Goal: Feedback & Contribution: Leave review/rating

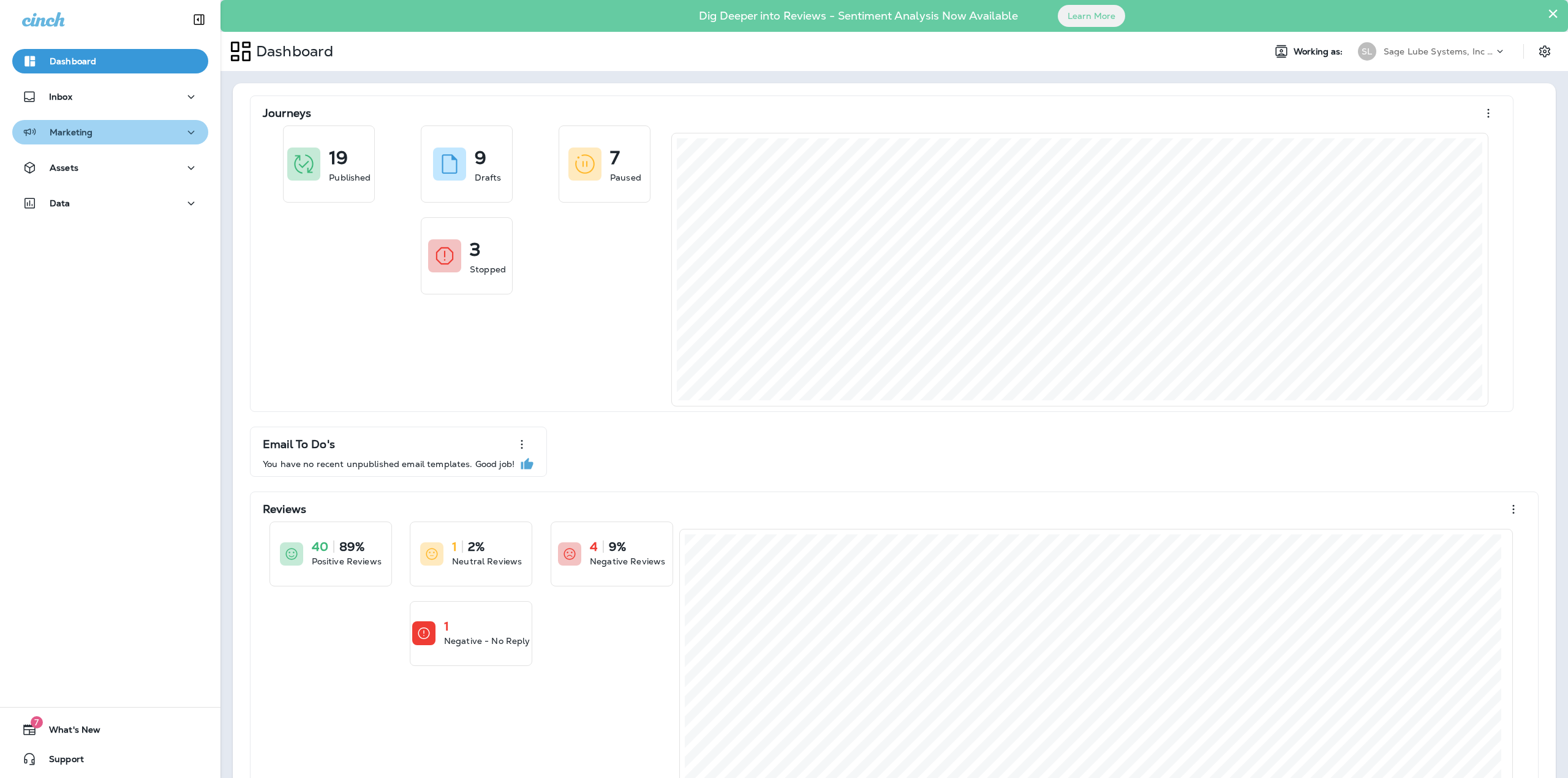
click at [137, 140] on div "Marketing" at bounding box center [110, 132] width 176 height 15
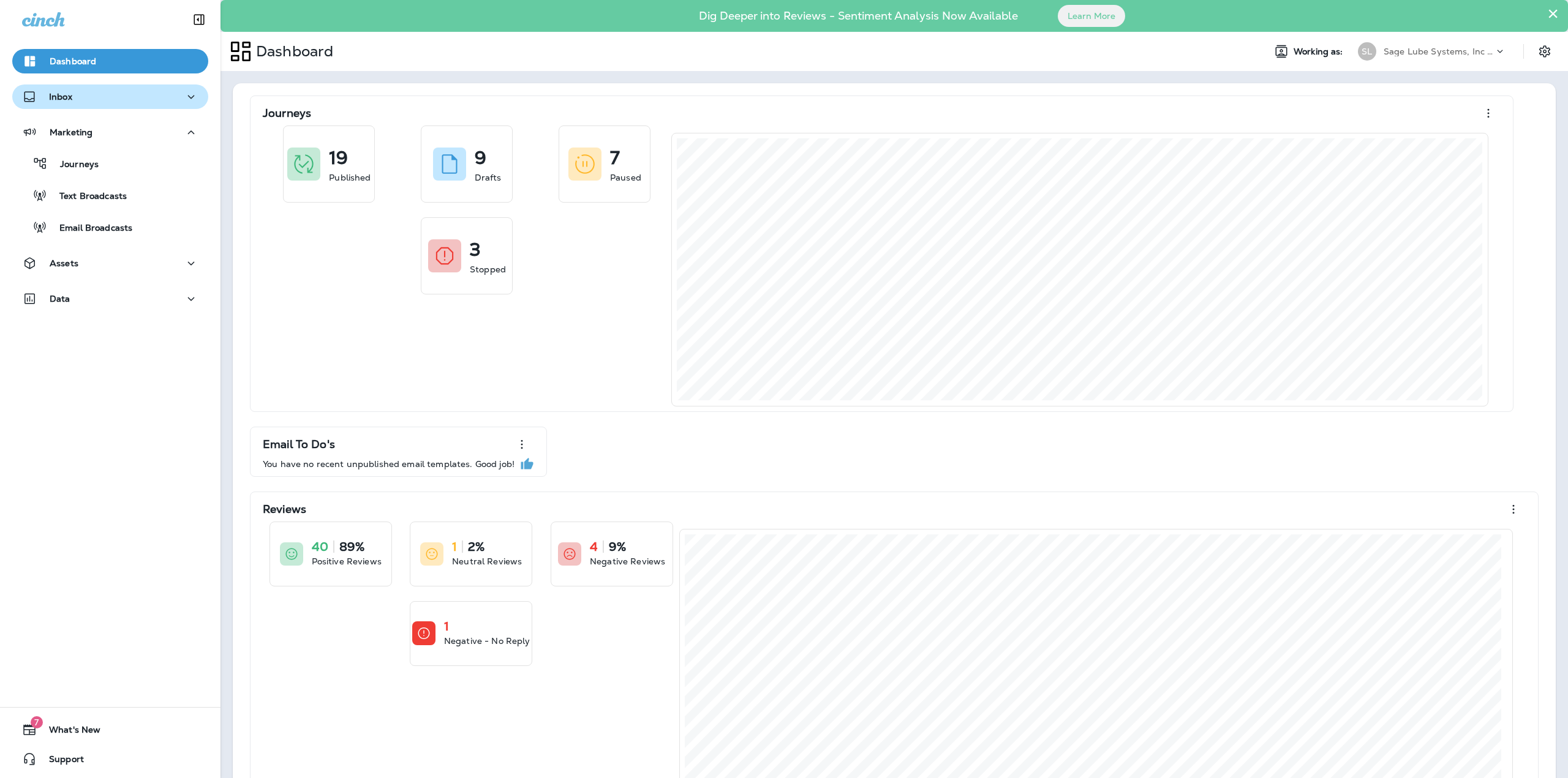
click at [114, 92] on div "Inbox" at bounding box center [110, 97] width 176 height 15
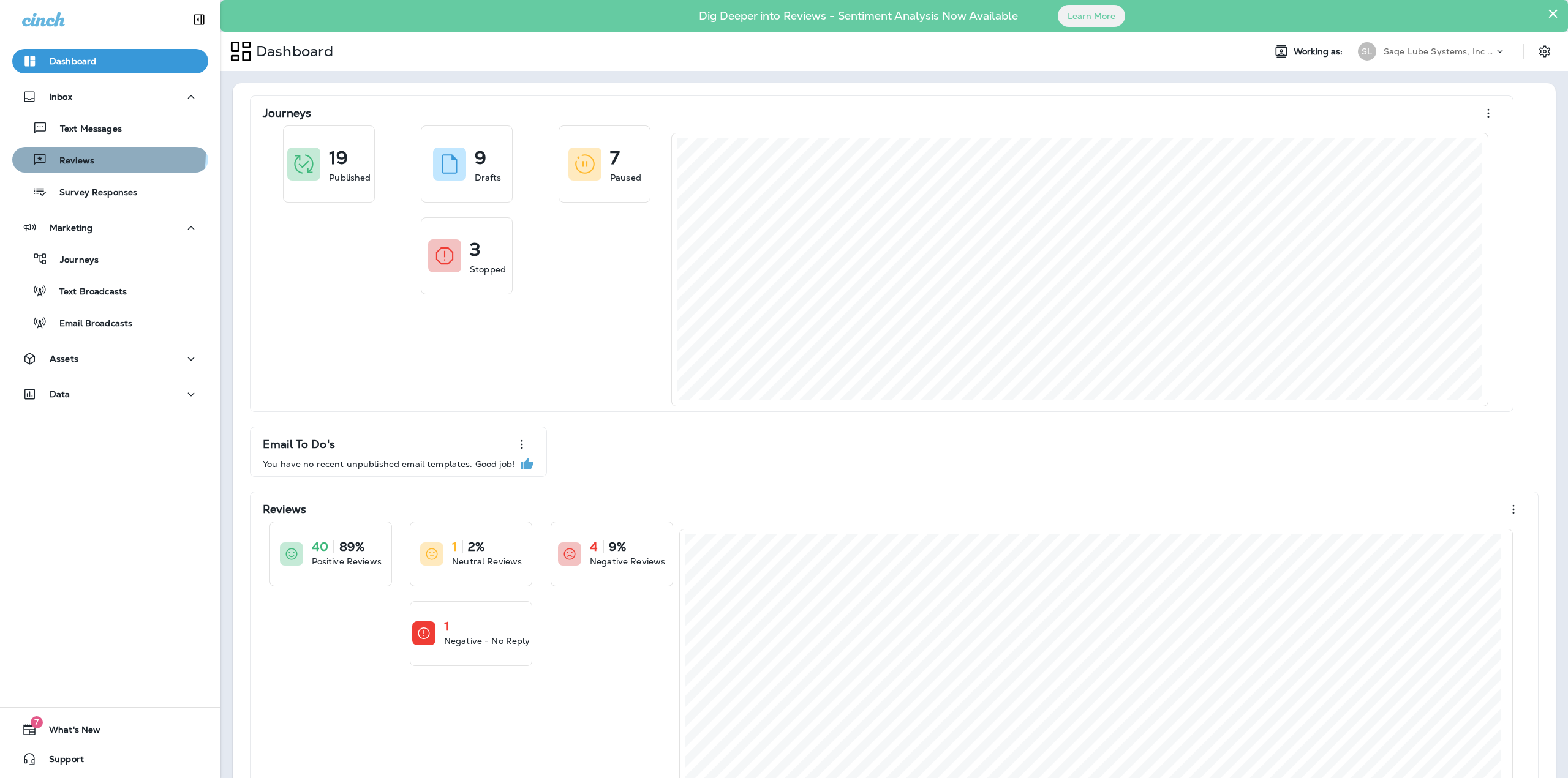
click at [108, 154] on div "Reviews" at bounding box center [110, 160] width 187 height 19
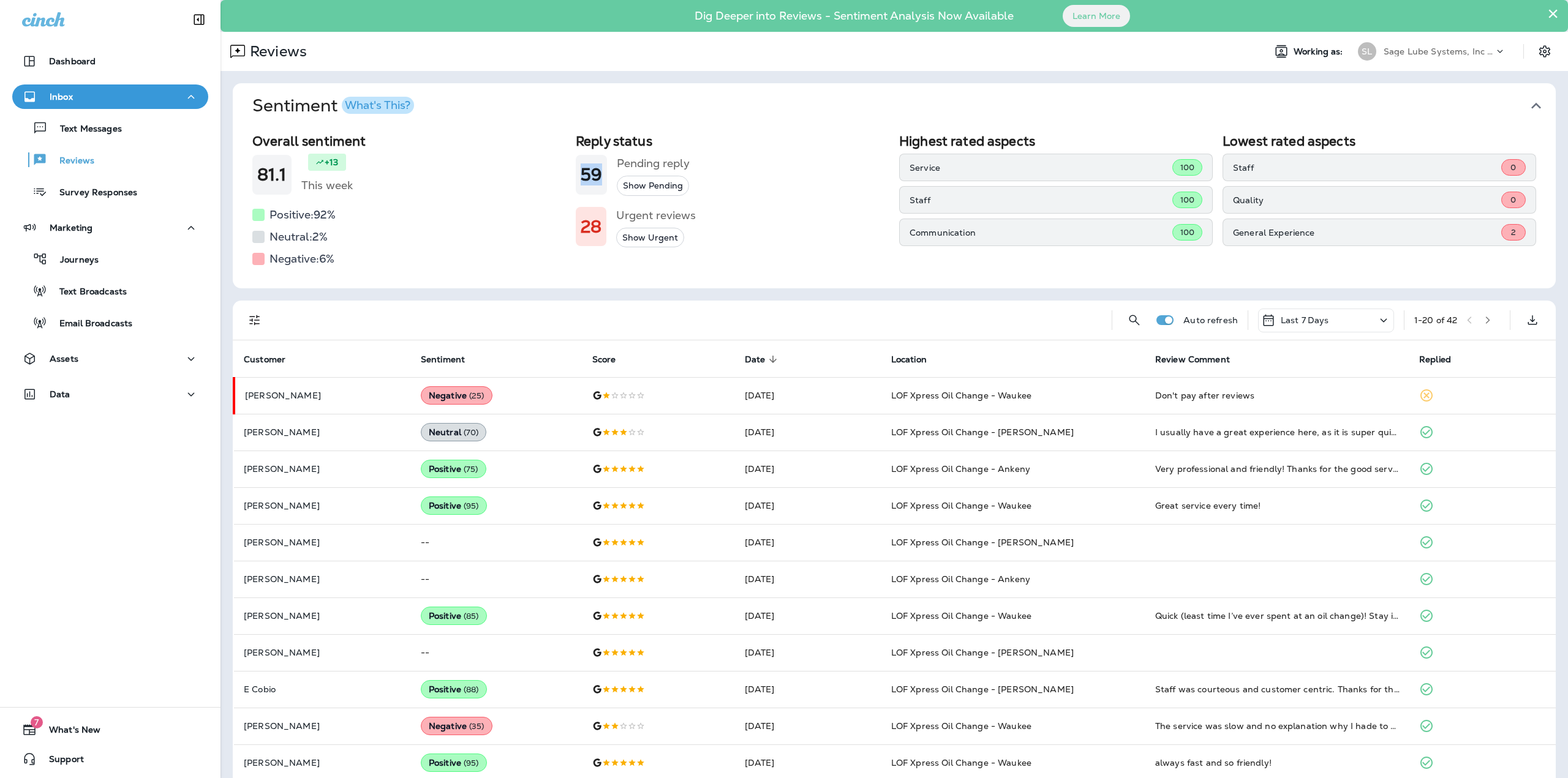
drag, startPoint x: 578, startPoint y: 172, endPoint x: 602, endPoint y: 171, distance: 24.0
click at [602, 172] on div "59" at bounding box center [591, 175] width 31 height 40
click at [662, 162] on h5 "Pending reply" at bounding box center [653, 163] width 73 height 19
click at [870, 16] on p "Dig Deeper into Reviews - Sentiment Analysis Now Available" at bounding box center [854, 16] width 390 height 3
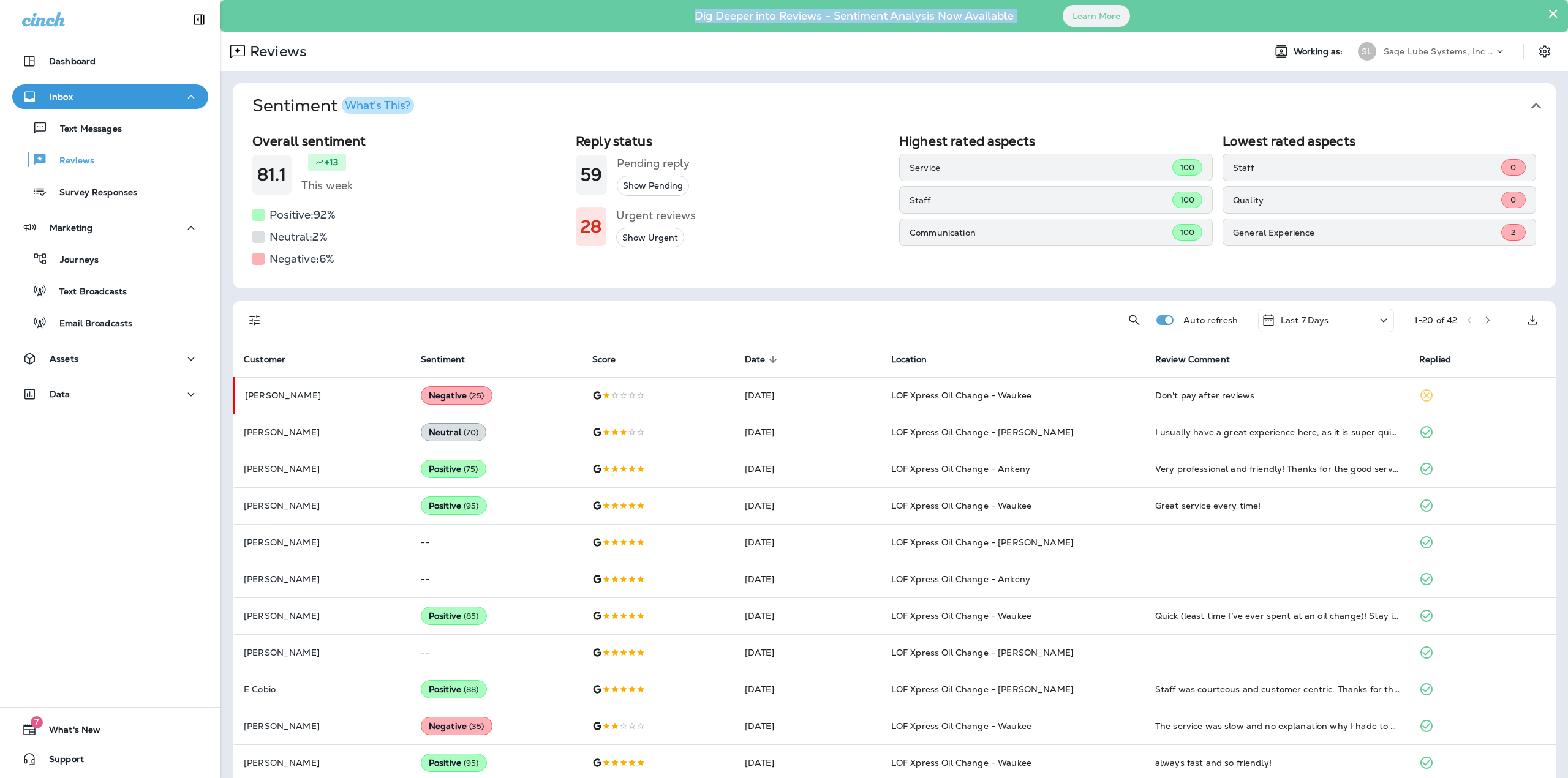
click at [870, 16] on p "Dig Deeper into Reviews - Sentiment Analysis Now Available" at bounding box center [854, 16] width 390 height 3
click at [916, 18] on p "Dig Deeper into Reviews - Sentiment Analysis Now Available" at bounding box center [854, 16] width 390 height 3
click at [661, 214] on h5 "Urgent reviews" at bounding box center [656, 215] width 80 height 19
click at [652, 185] on button "Show Pending" at bounding box center [652, 186] width 72 height 20
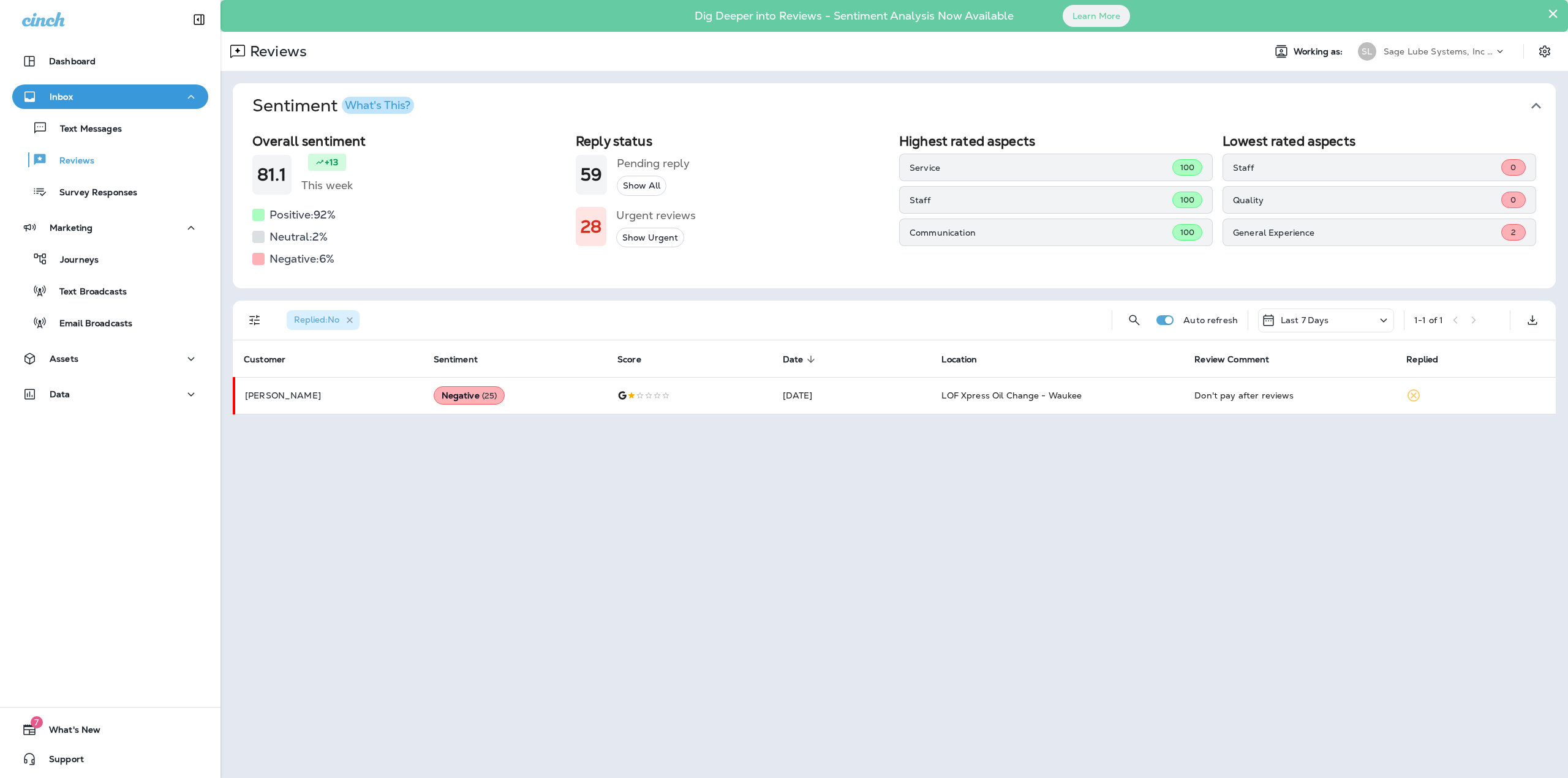
click at [352, 320] on icon "button" at bounding box center [349, 320] width 6 height 6
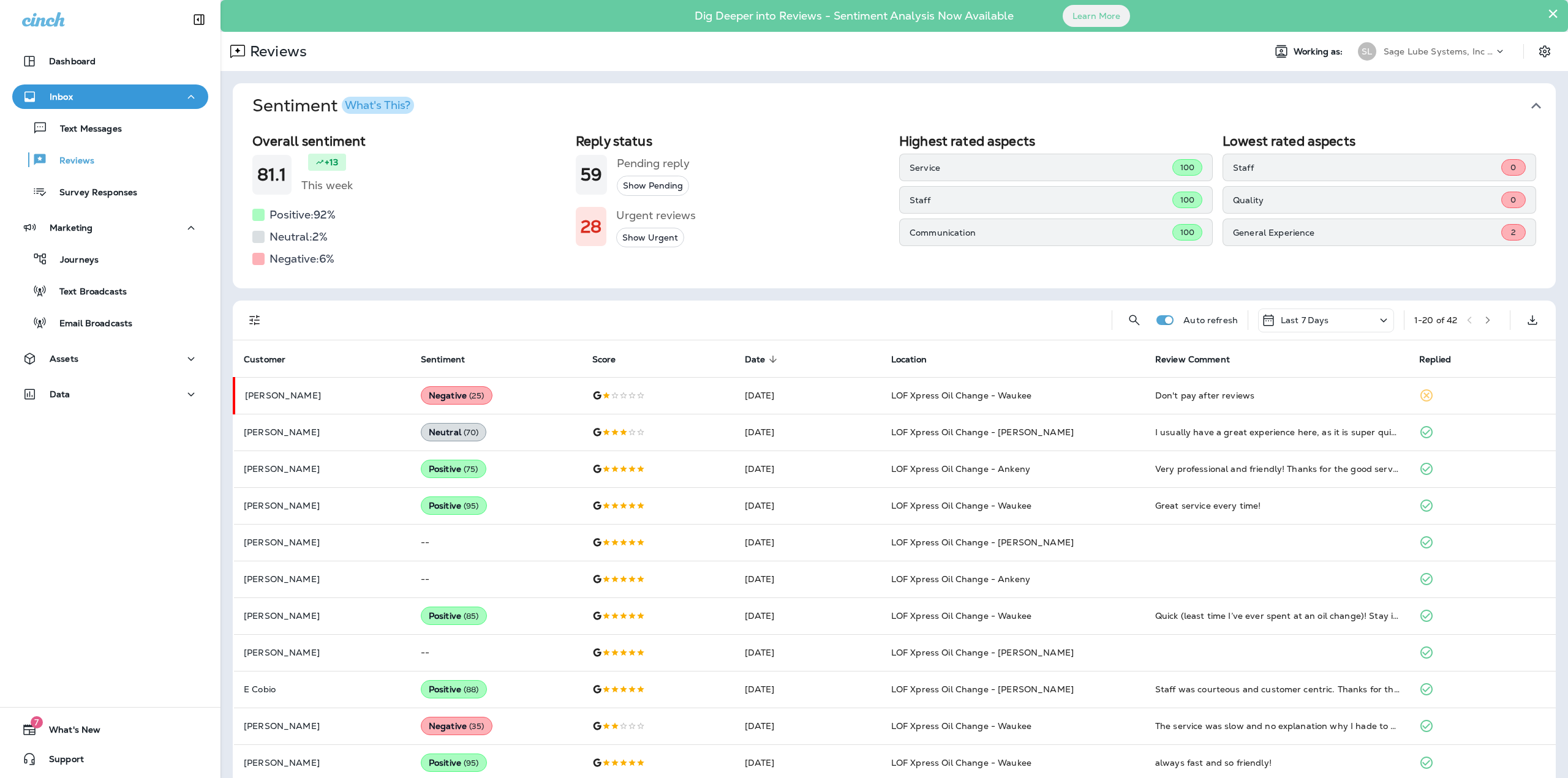
click at [81, 504] on div "Dashboard Inbox Text Messages Reviews Survey Responses Marketing Journeys Text …" at bounding box center [110, 389] width 220 height 778
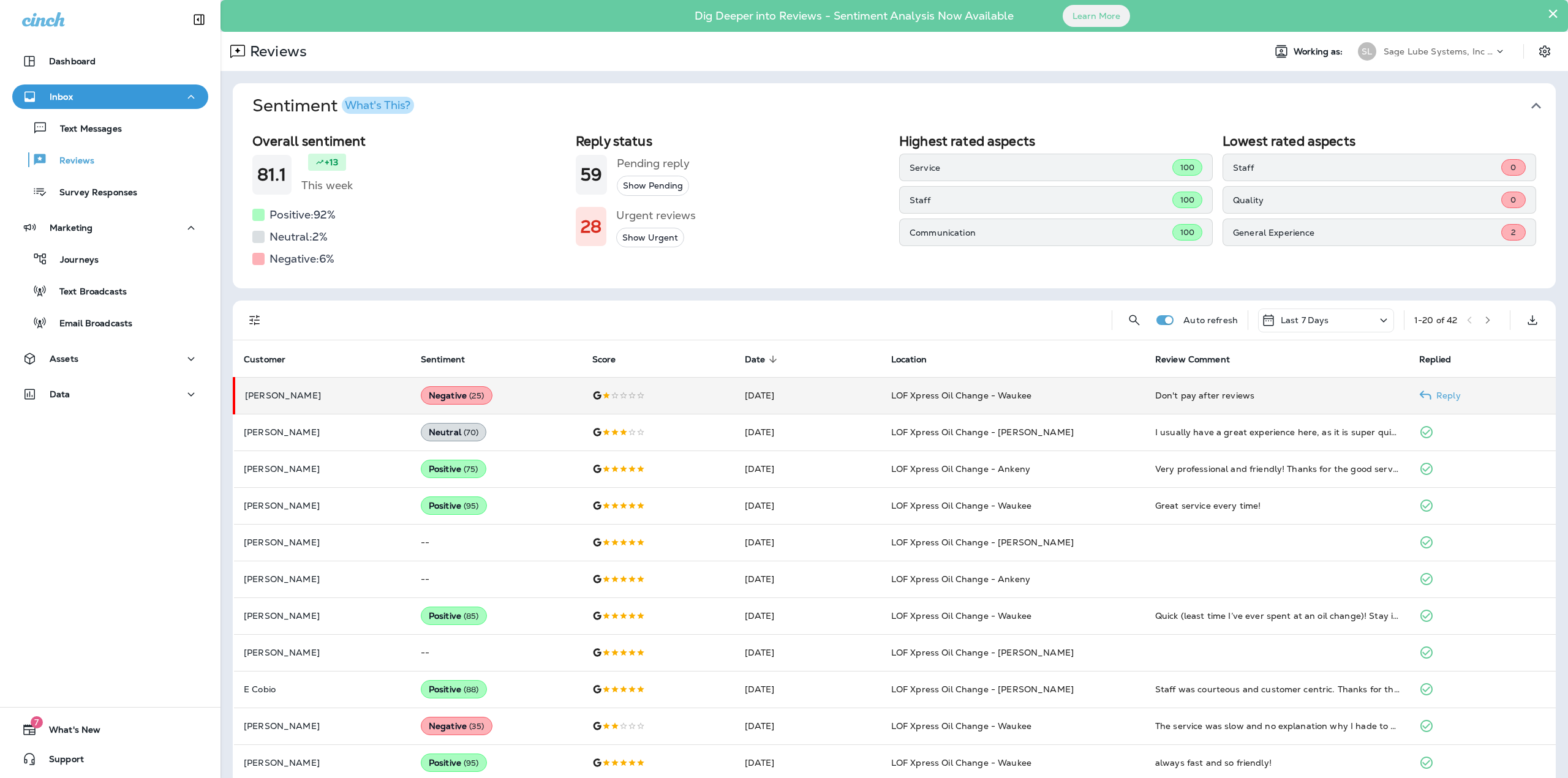
click at [1057, 395] on td "LOF Xpress Oil Change - Waukee" at bounding box center [1013, 395] width 264 height 36
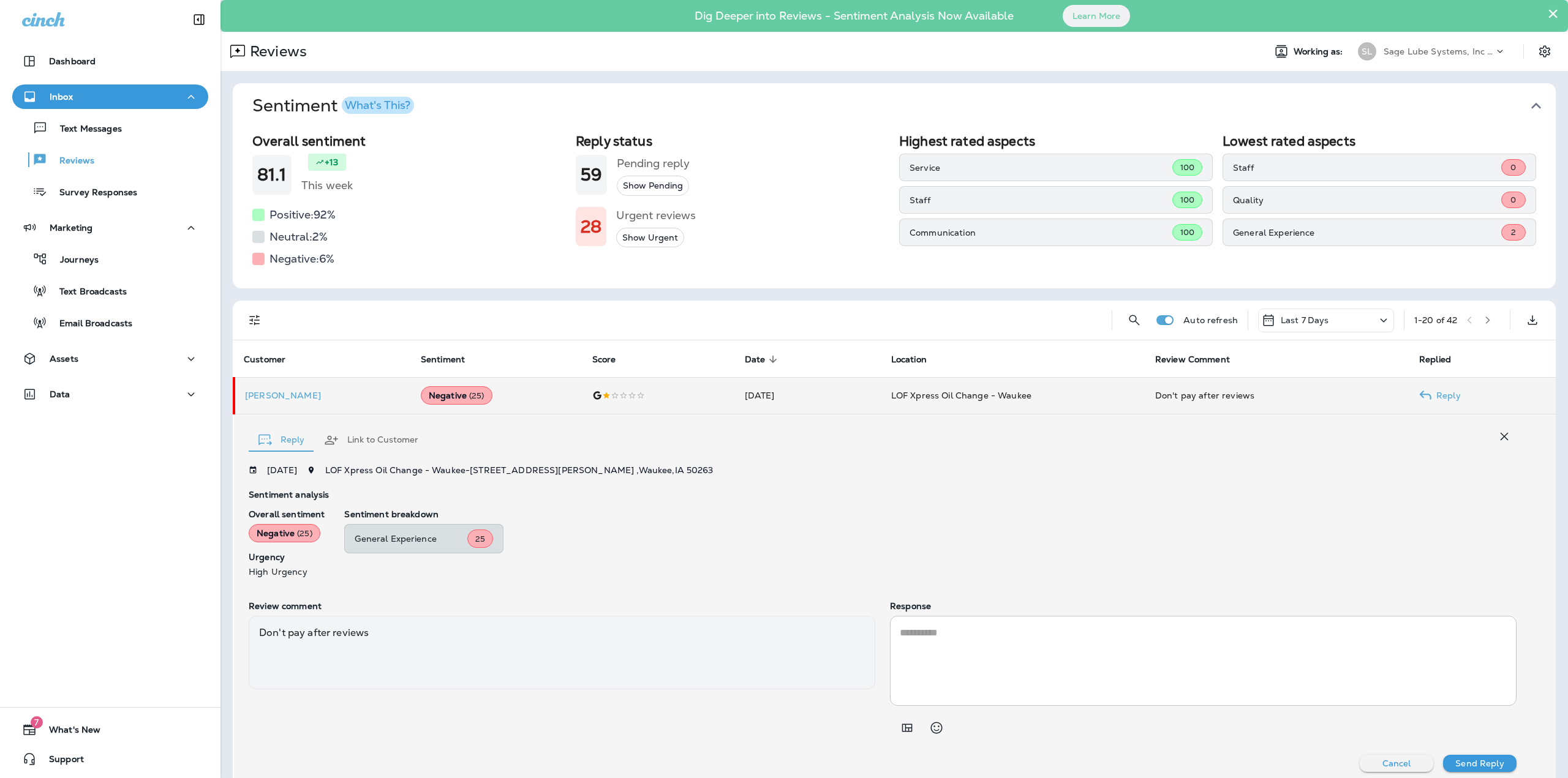
scroll to position [8, 0]
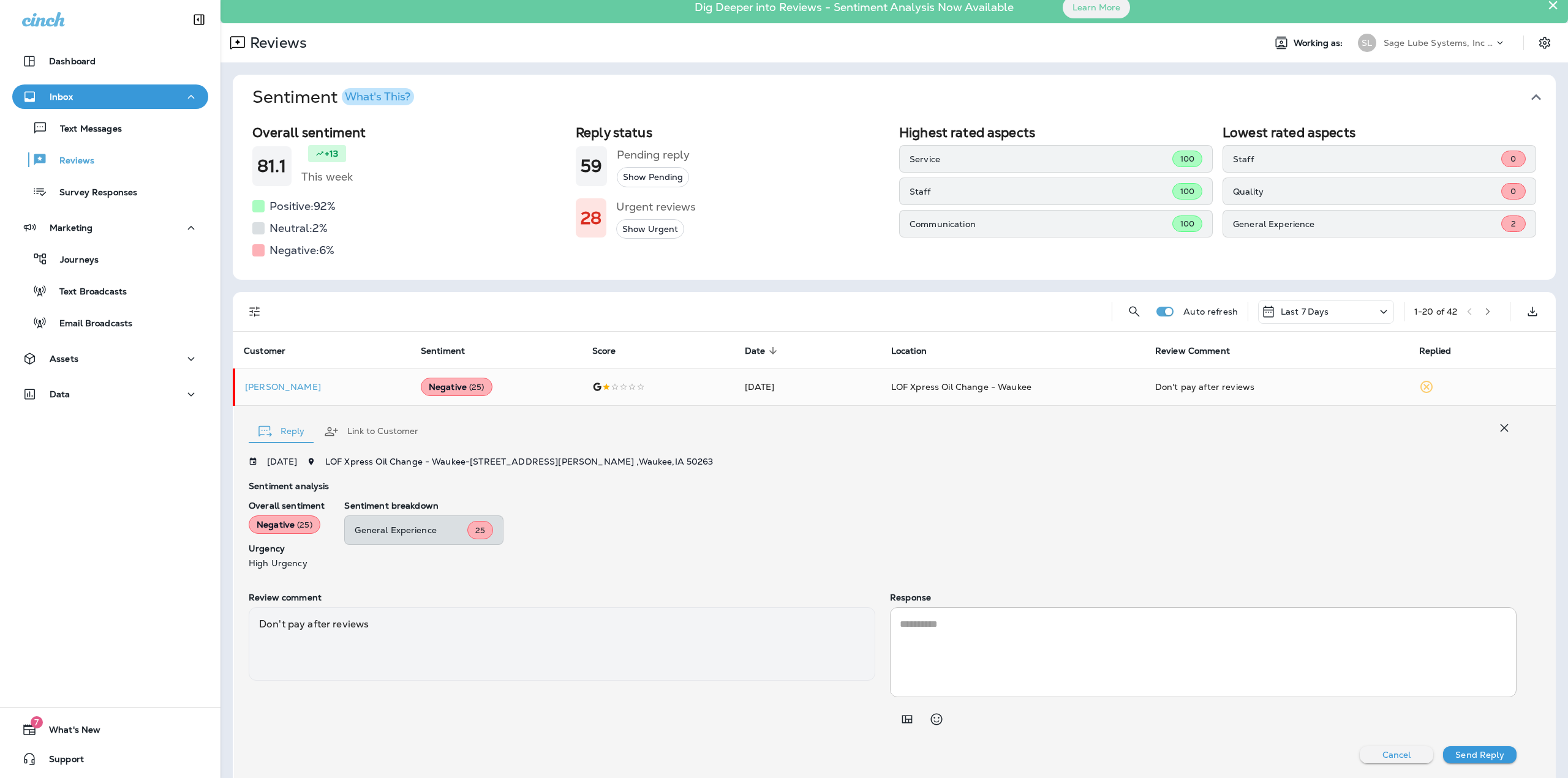
click at [306, 636] on div "Don't pay after reviews" at bounding box center [561, 643] width 627 height 74
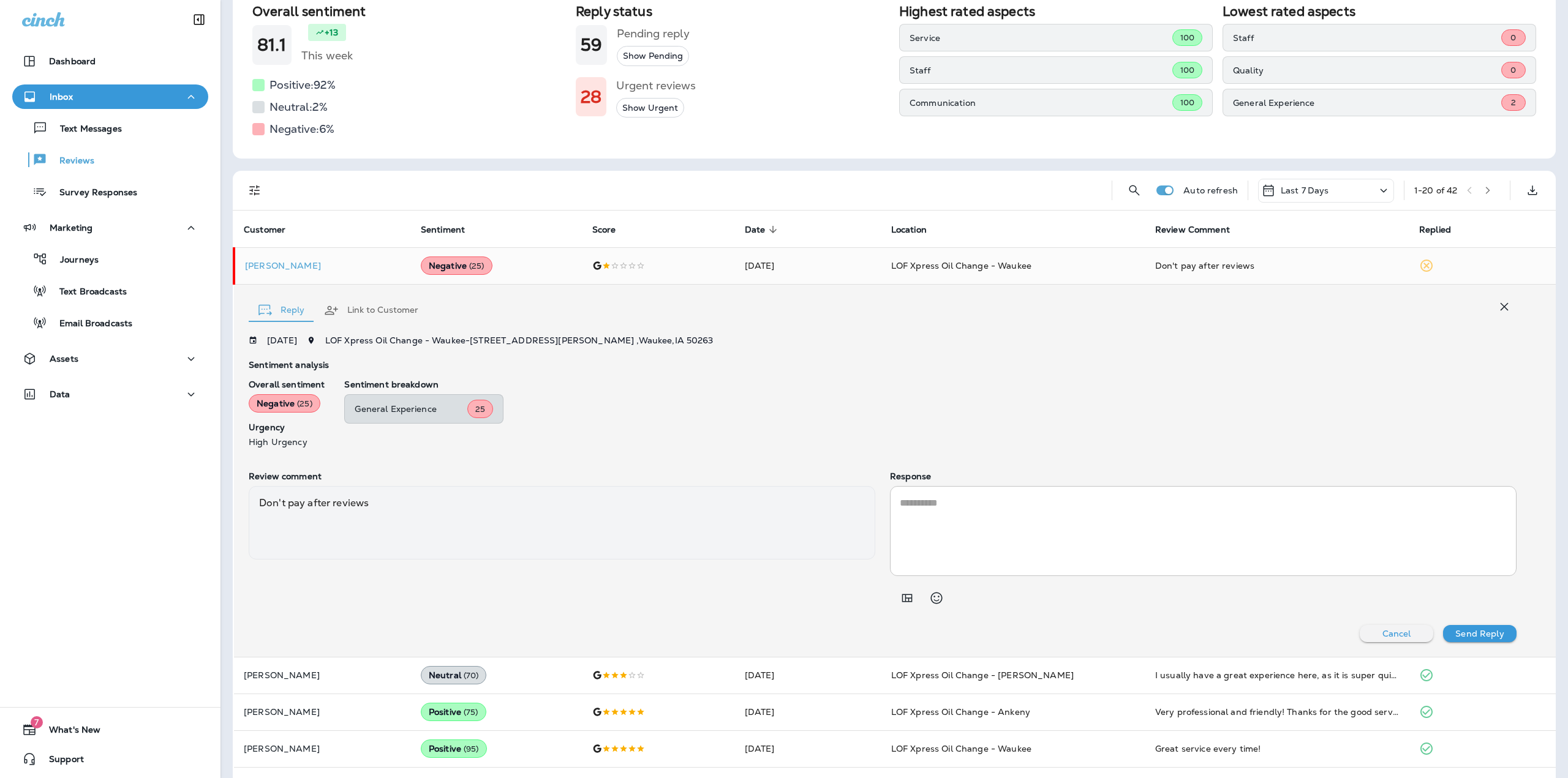
scroll to position [131, 0]
click at [380, 334] on span "LOF Xpress Oil Change - Waukee - [STREET_ADDRESS][PERSON_NAME]" at bounding box center [519, 337] width 388 height 11
click at [370, 301] on button "Link to Customer" at bounding box center [371, 308] width 114 height 44
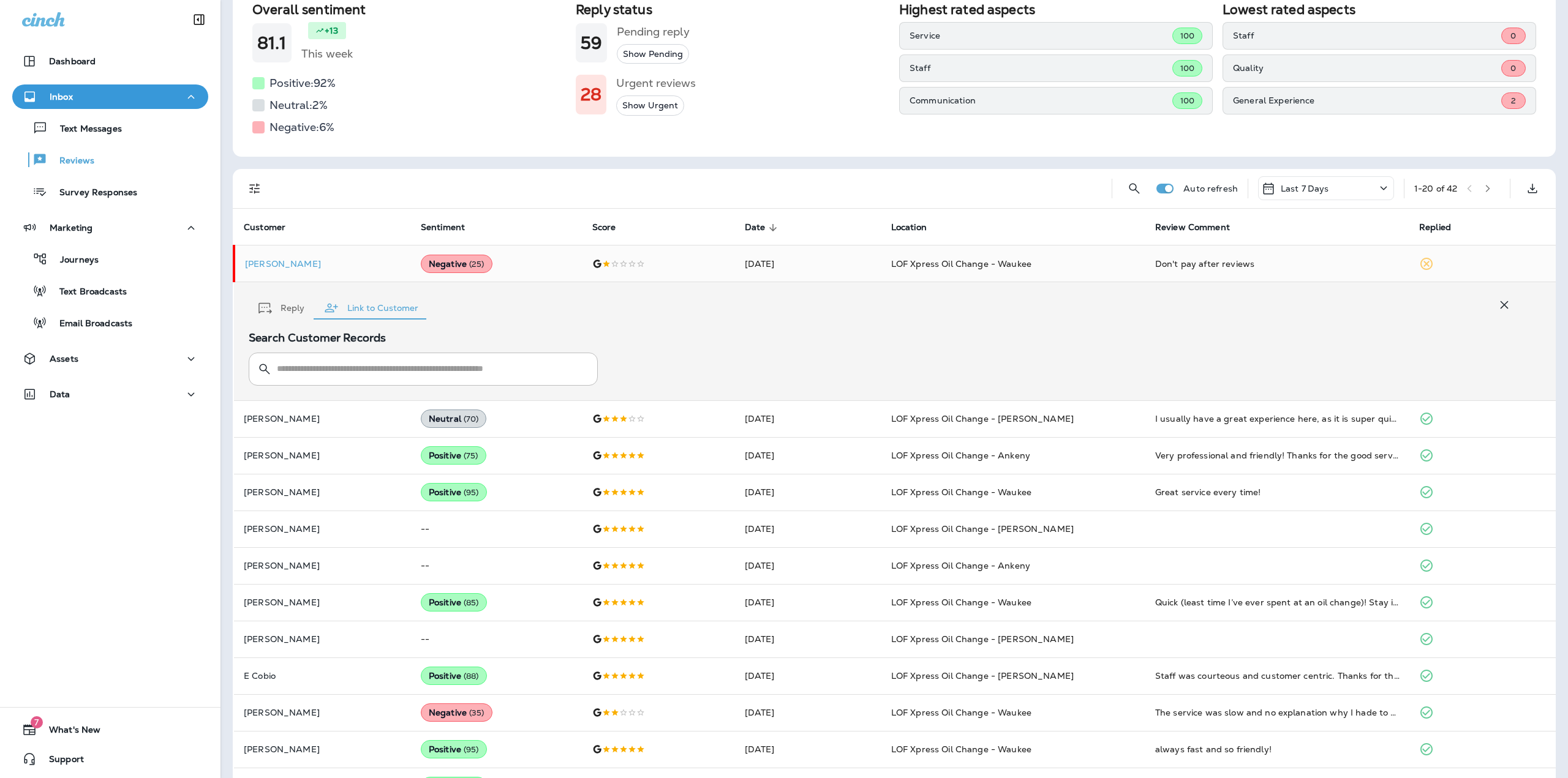
click at [292, 312] on button "Reply" at bounding box center [281, 308] width 65 height 44
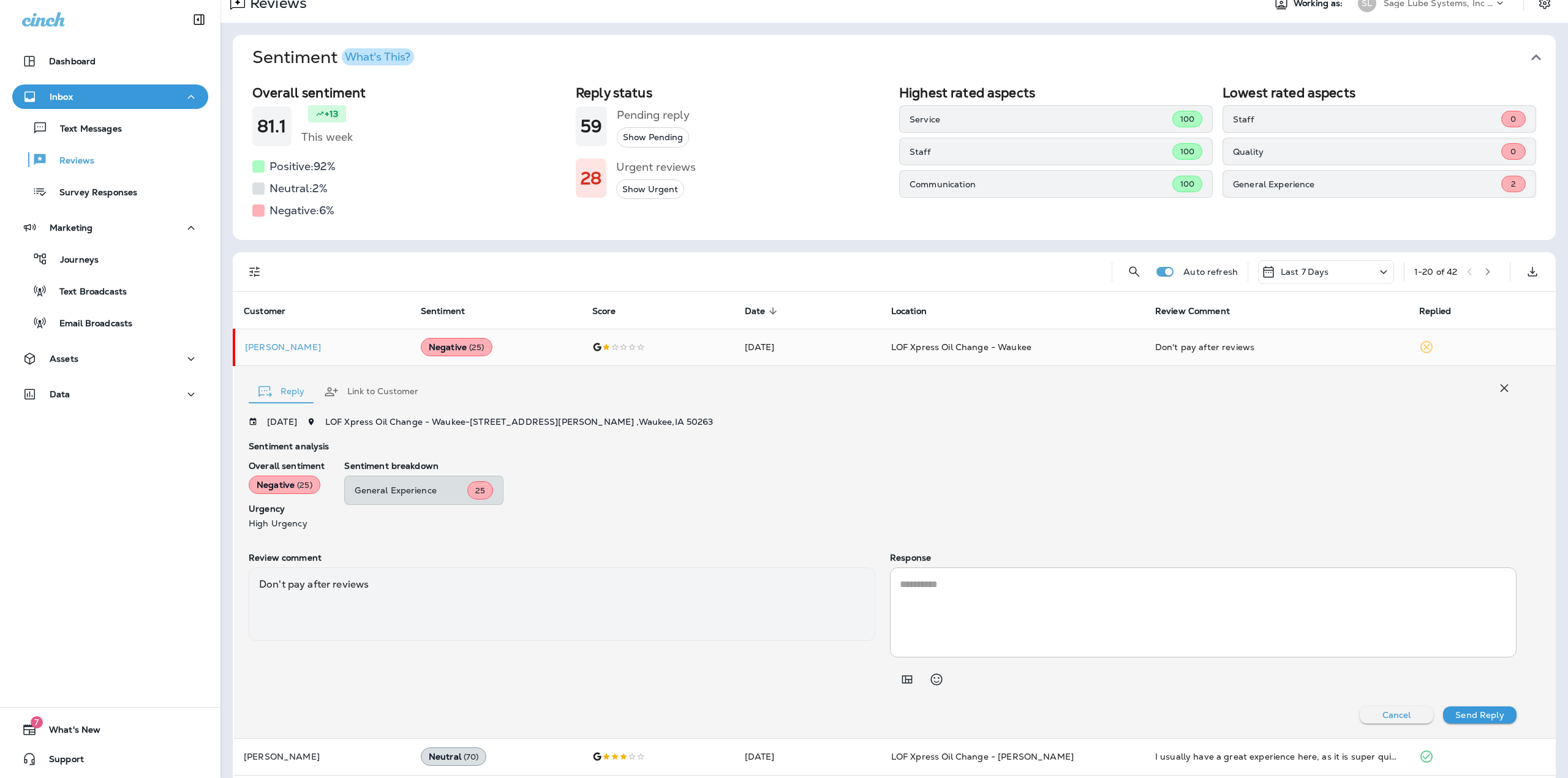
scroll to position [69, 0]
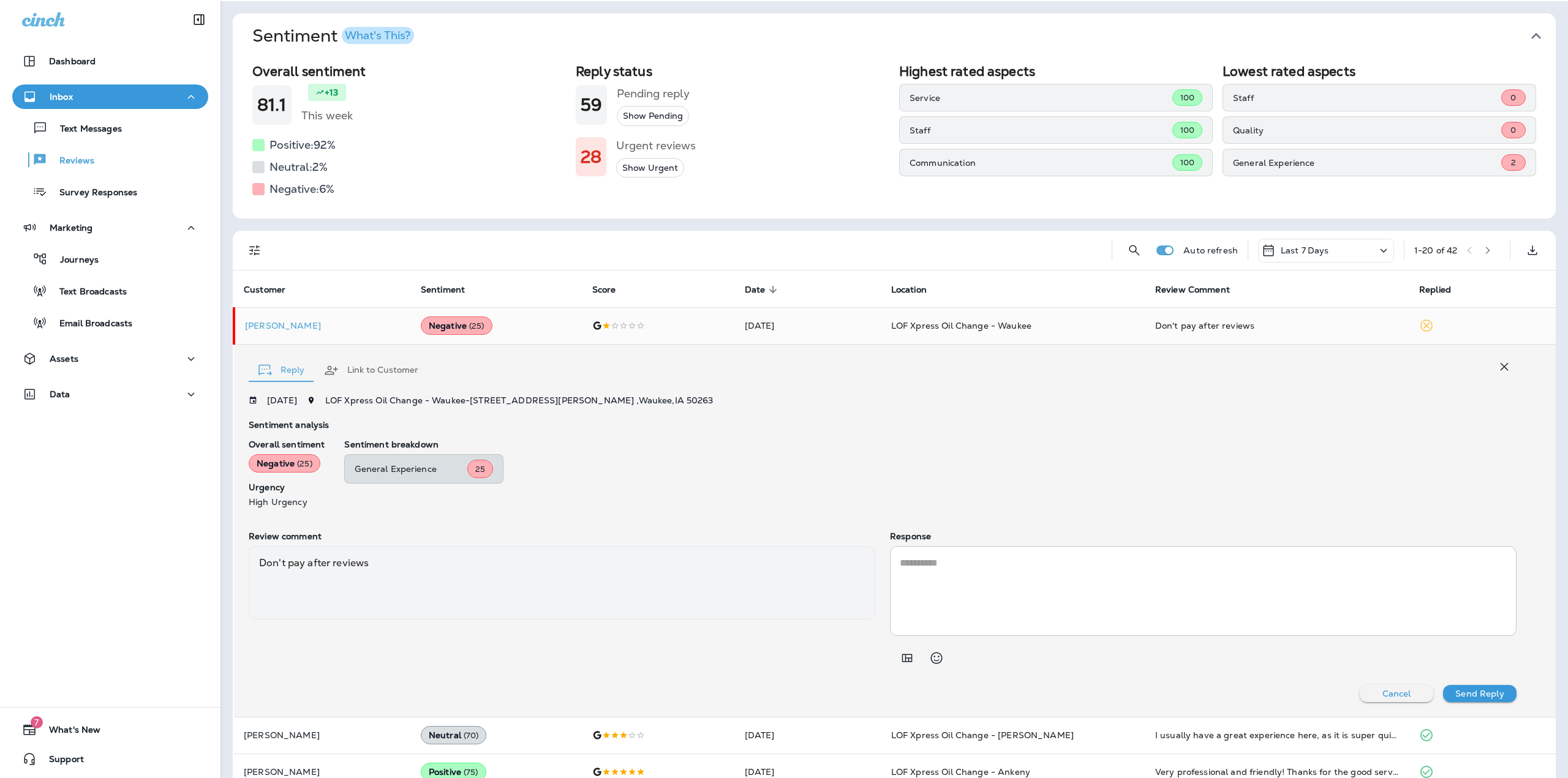
click at [1363, 686] on button "Cancel" at bounding box center [1396, 693] width 74 height 17
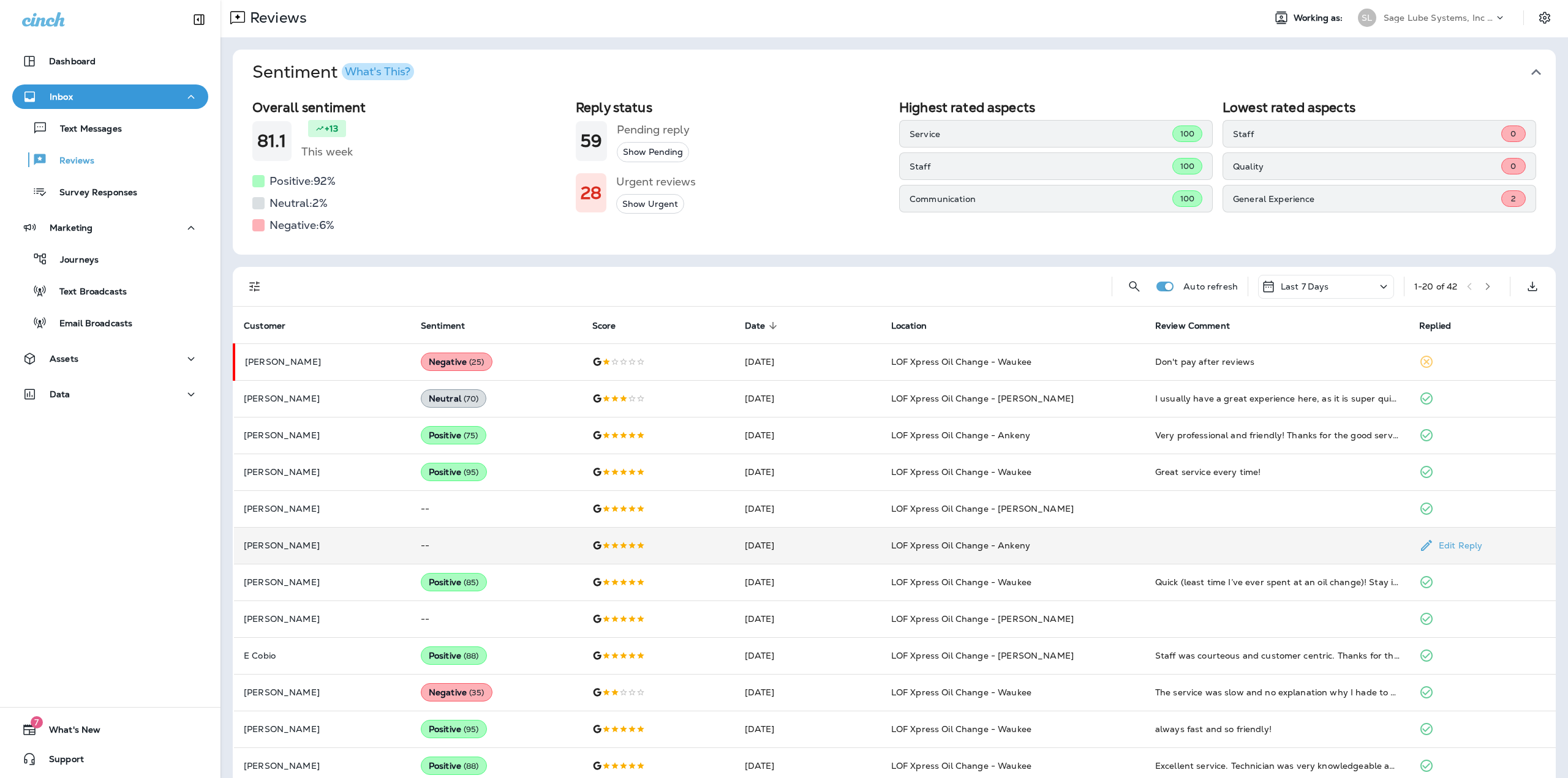
scroll to position [0, 0]
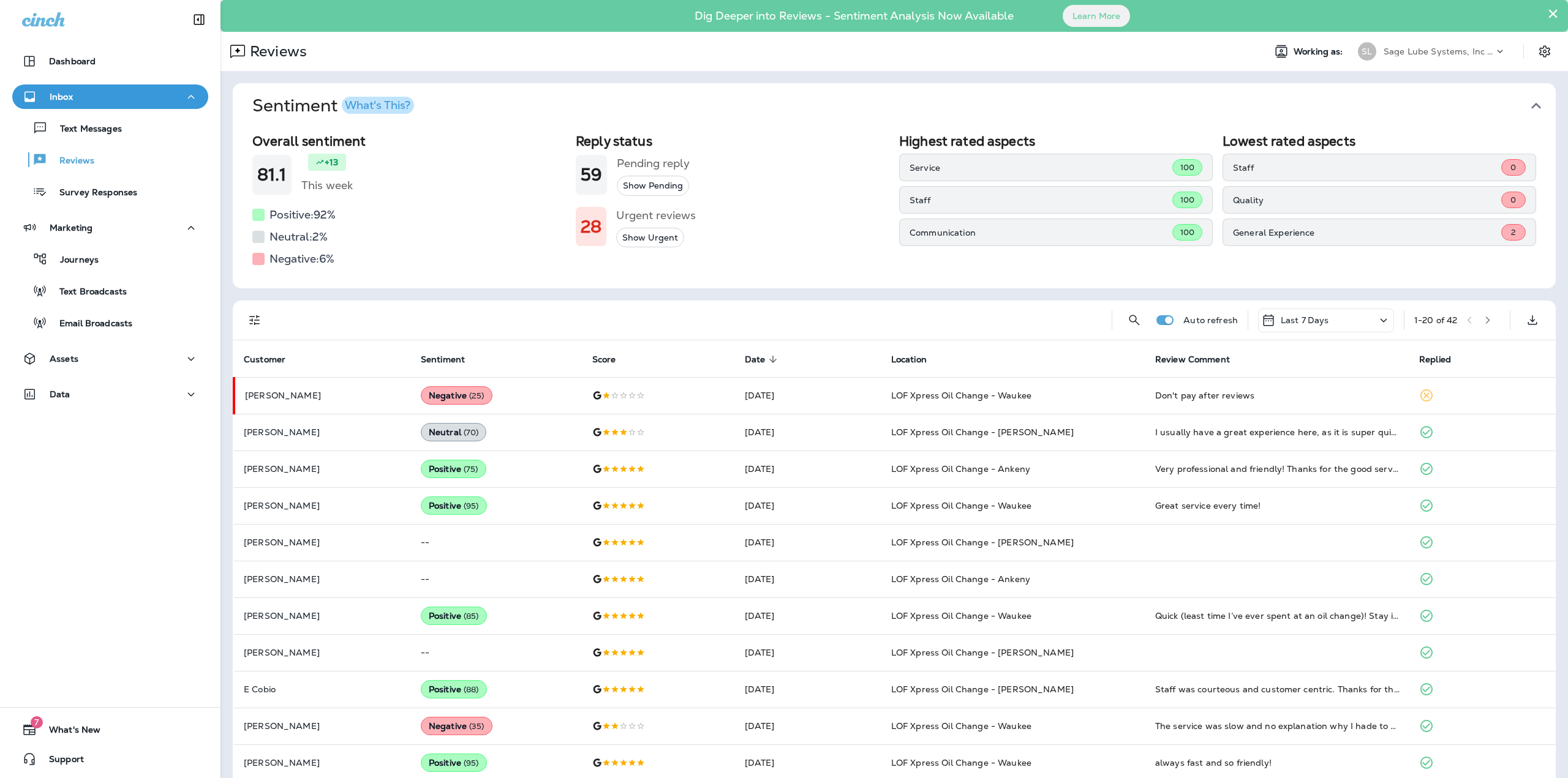
click at [1273, 231] on p "General Experience" at bounding box center [1367, 233] width 268 height 10
click at [1172, 196] on div "100" at bounding box center [1186, 199] width 30 height 16
click at [382, 101] on div "What's This?" at bounding box center [377, 105] width 65 height 11
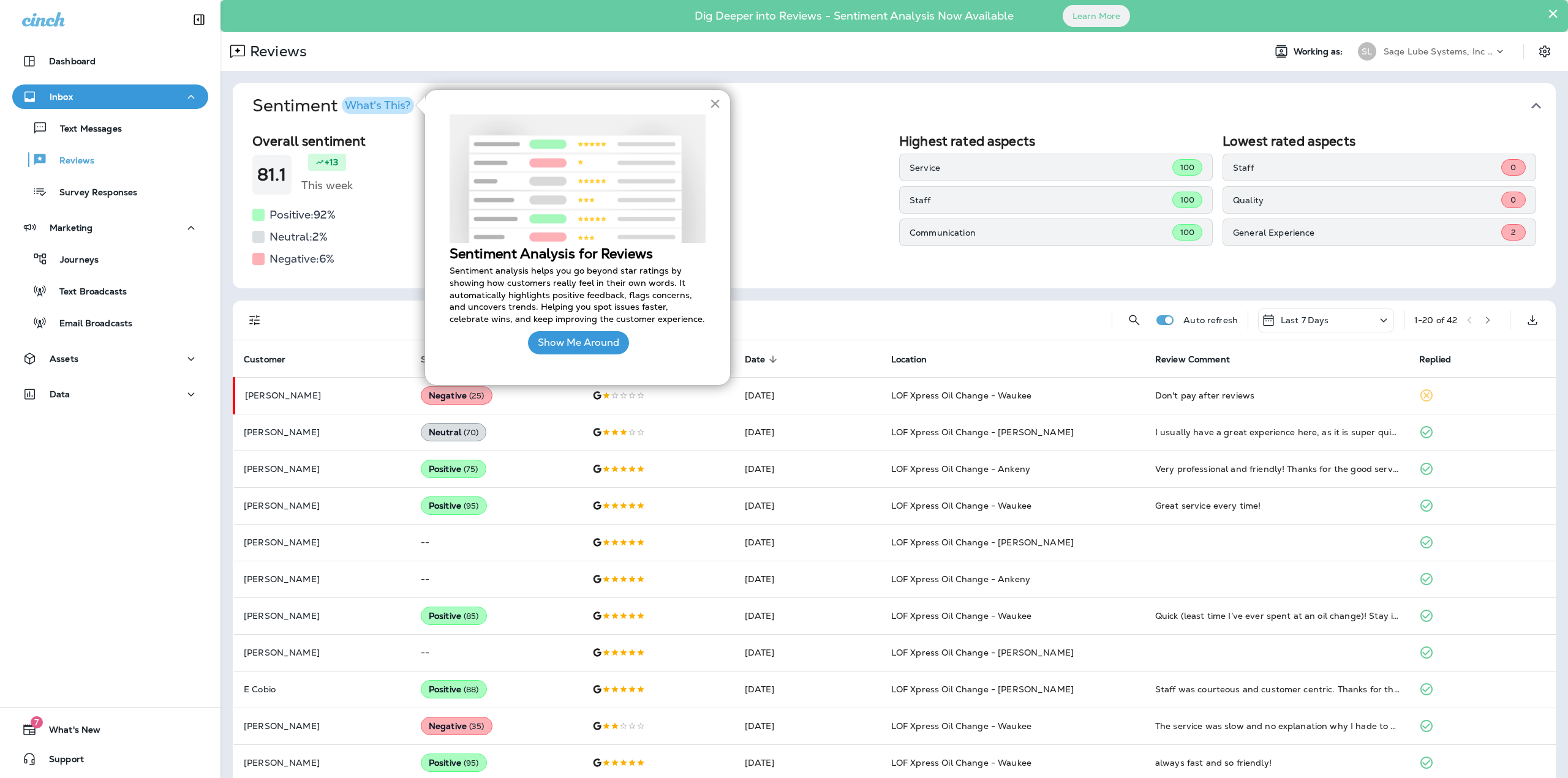
click at [711, 103] on button "×" at bounding box center [715, 103] width 12 height 19
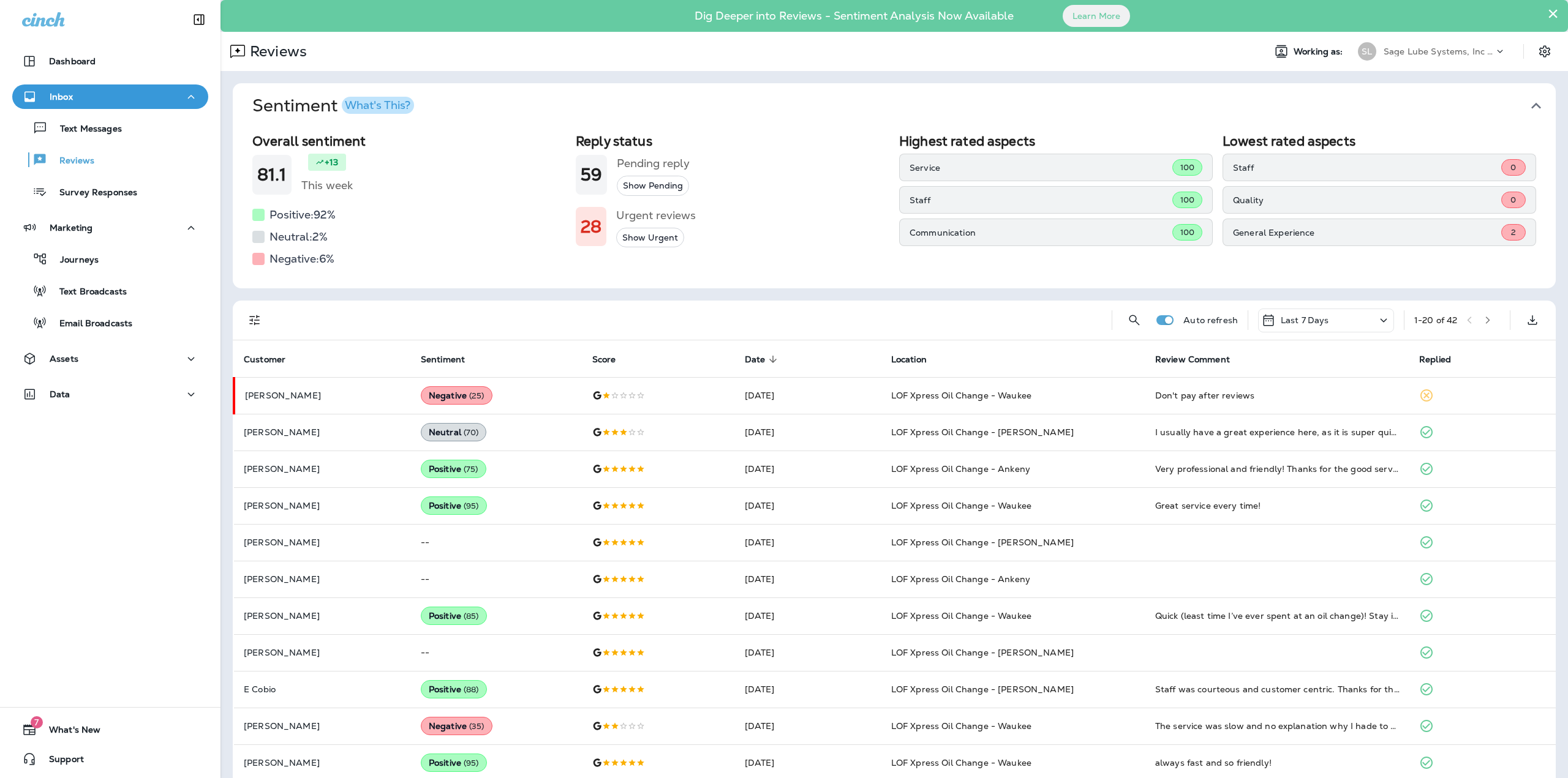
click at [951, 192] on div "Staff 100" at bounding box center [1056, 200] width 314 height 27
click at [1182, 199] on span "100" at bounding box center [1187, 200] width 14 height 10
click at [447, 358] on span "Sentiment" at bounding box center [443, 359] width 44 height 10
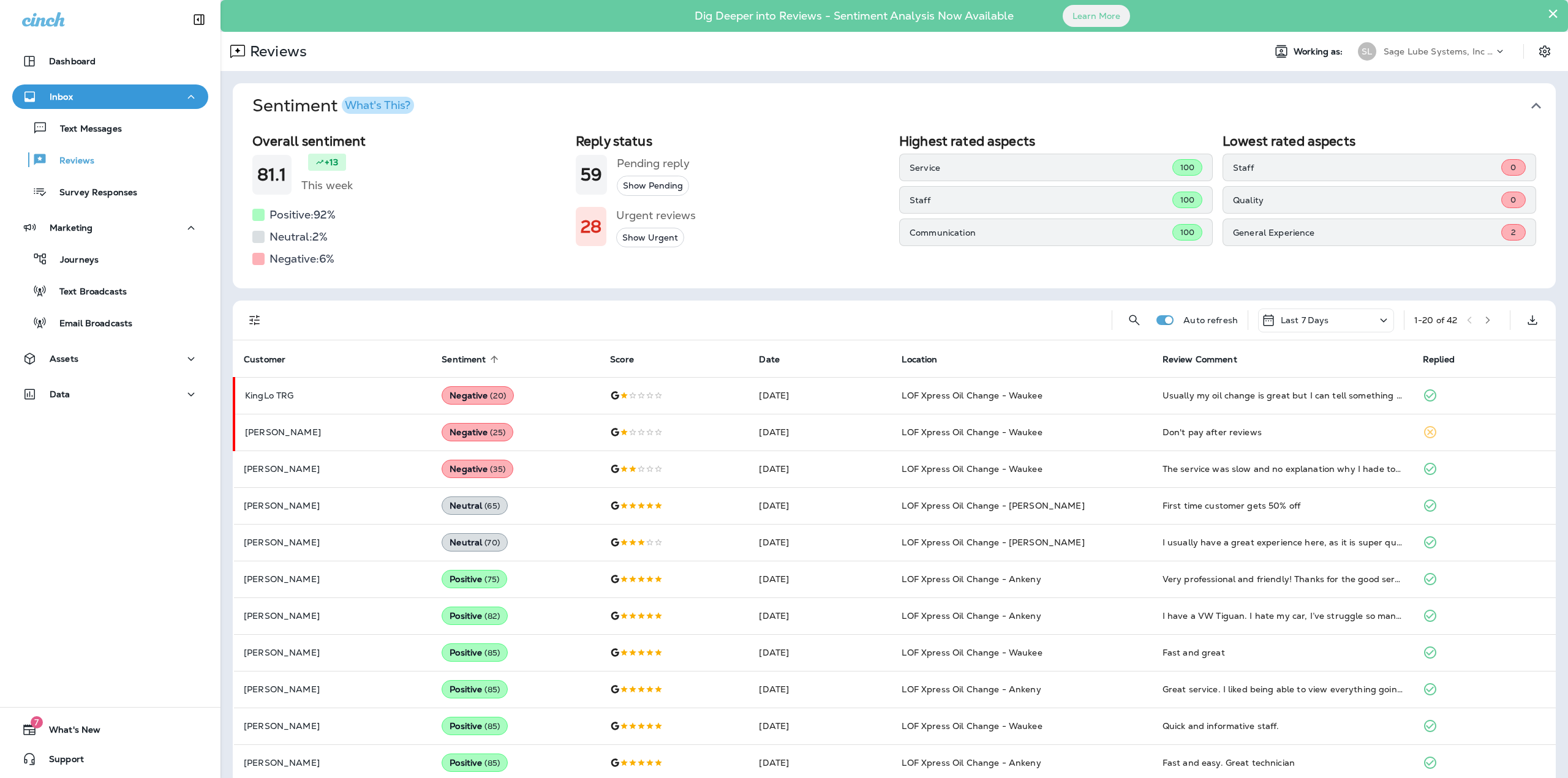
click at [1538, 105] on button "Sentiment What's This?" at bounding box center [904, 105] width 1323 height 45
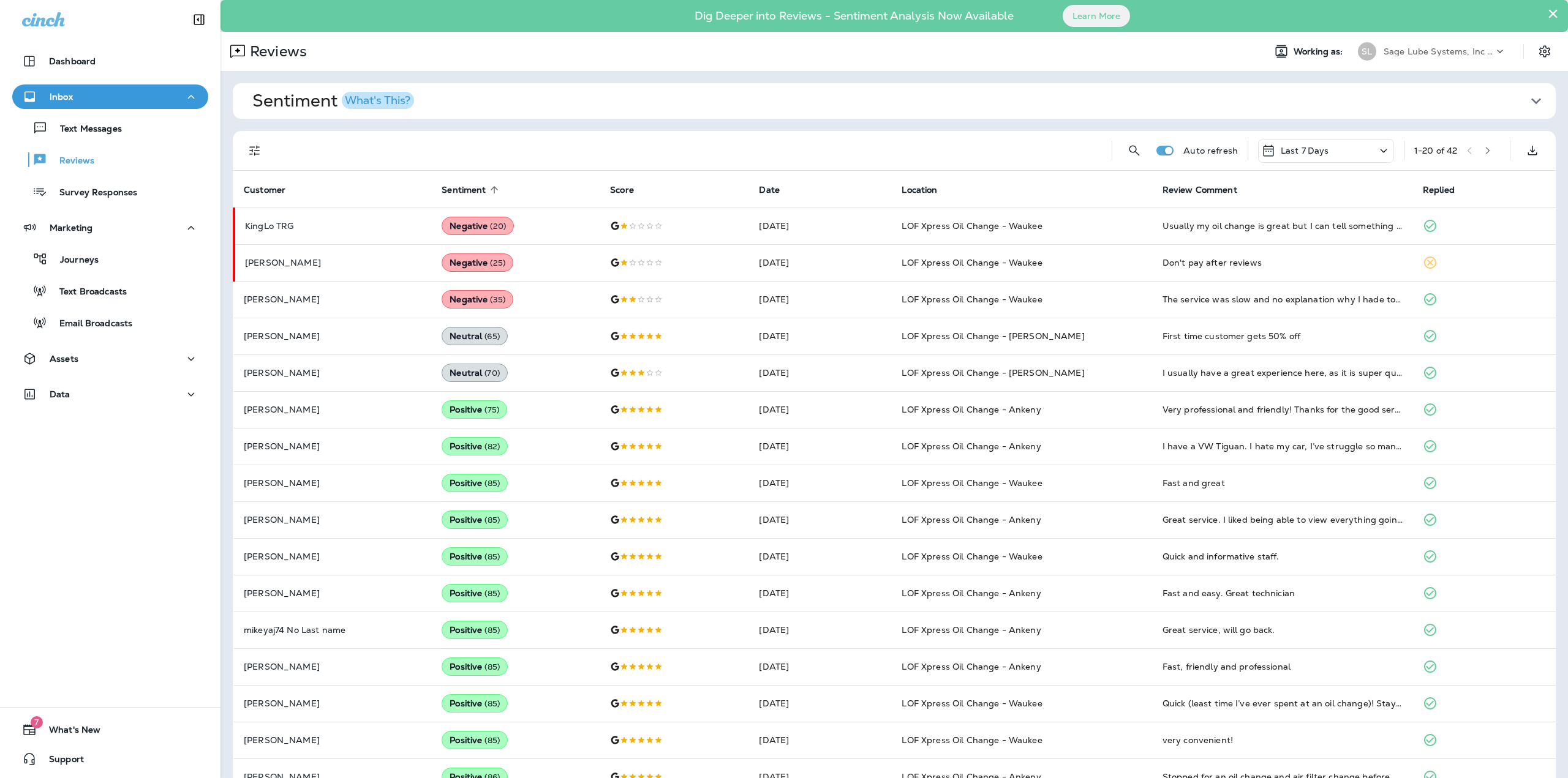
click at [480, 191] on span "Sentiment" at bounding box center [464, 190] width 44 height 10
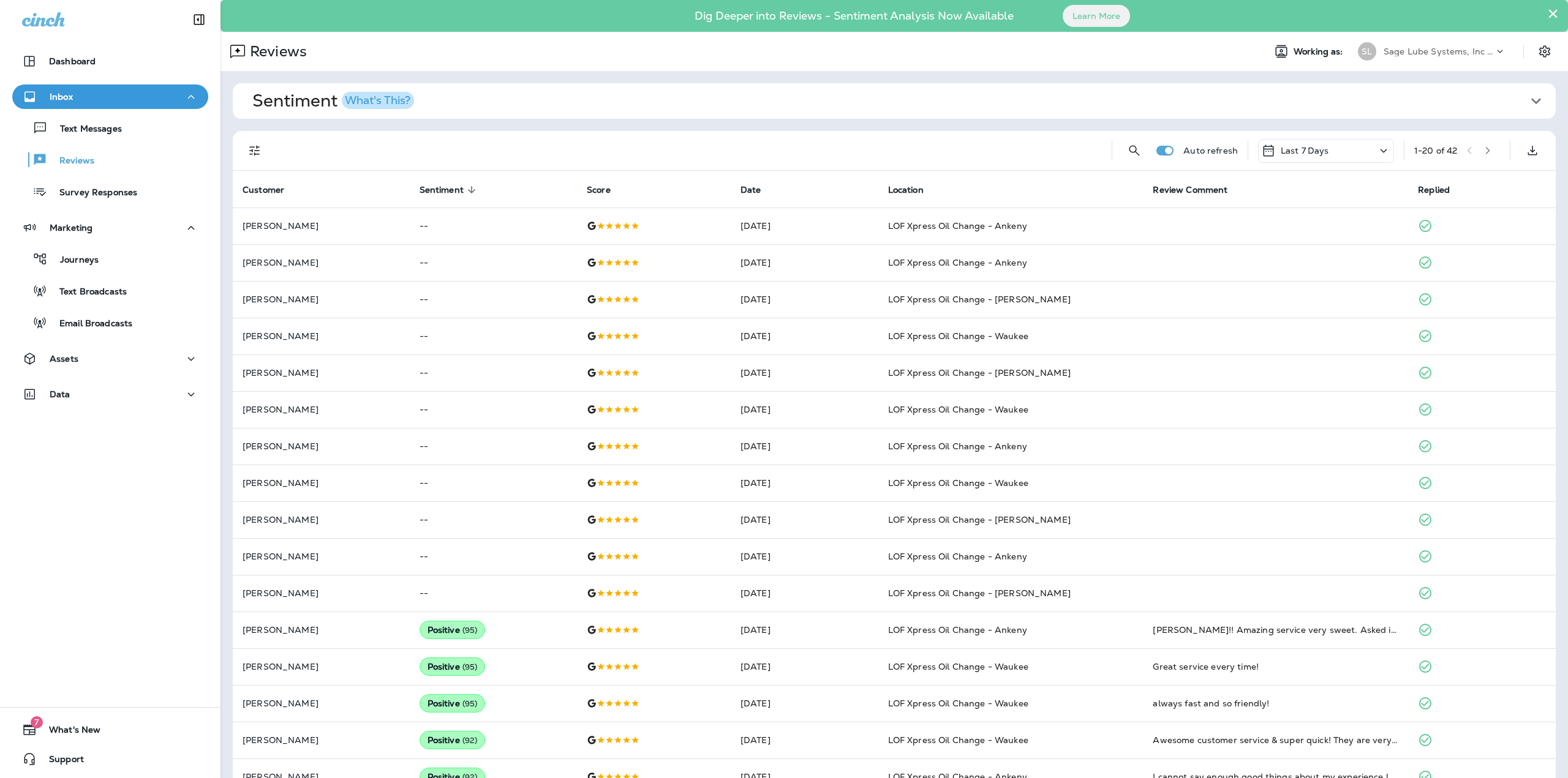
click at [464, 188] on span "Sentiment" at bounding box center [442, 190] width 44 height 10
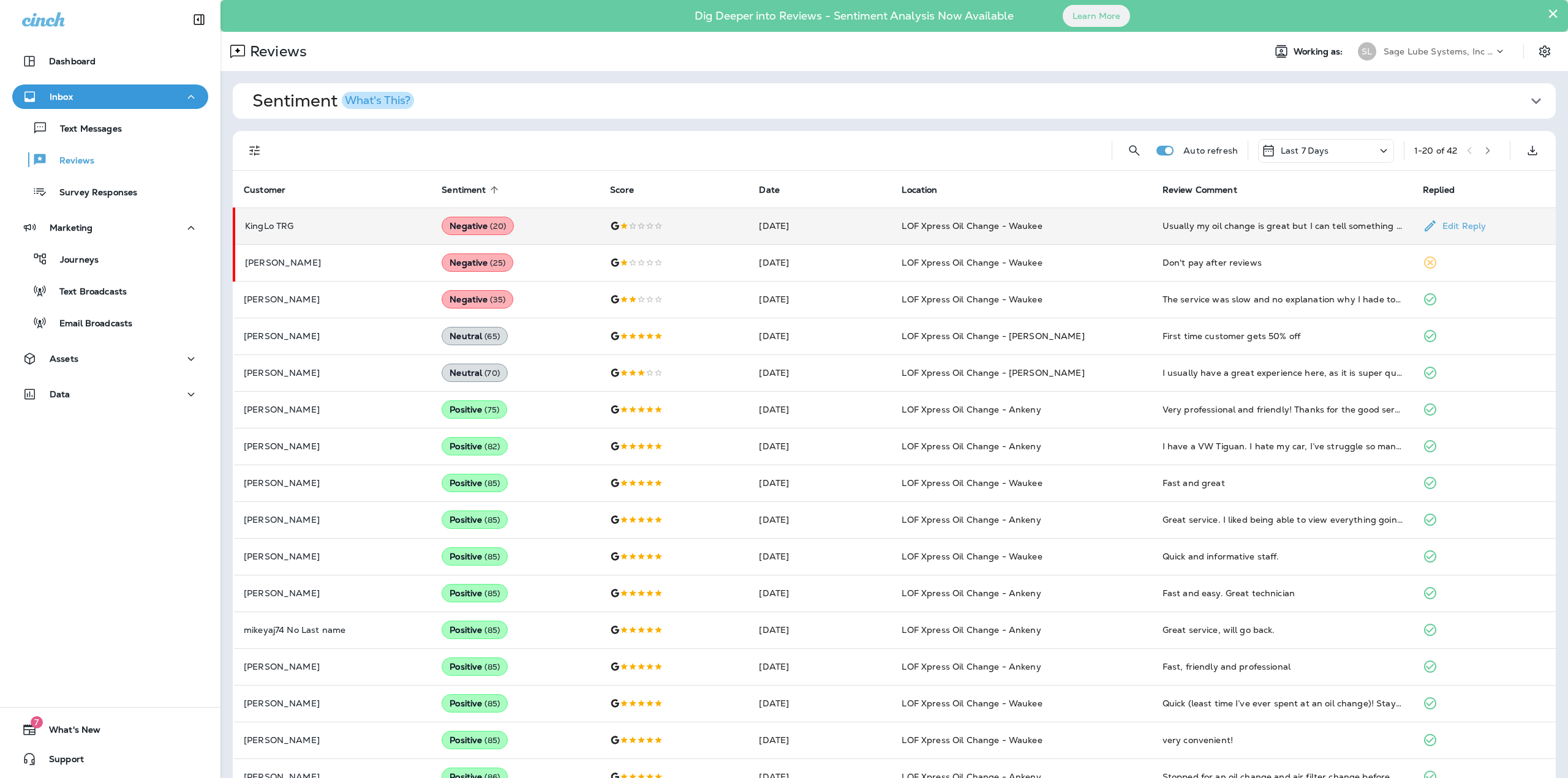
click at [571, 235] on td "Negative ( 20 )" at bounding box center [516, 225] width 169 height 36
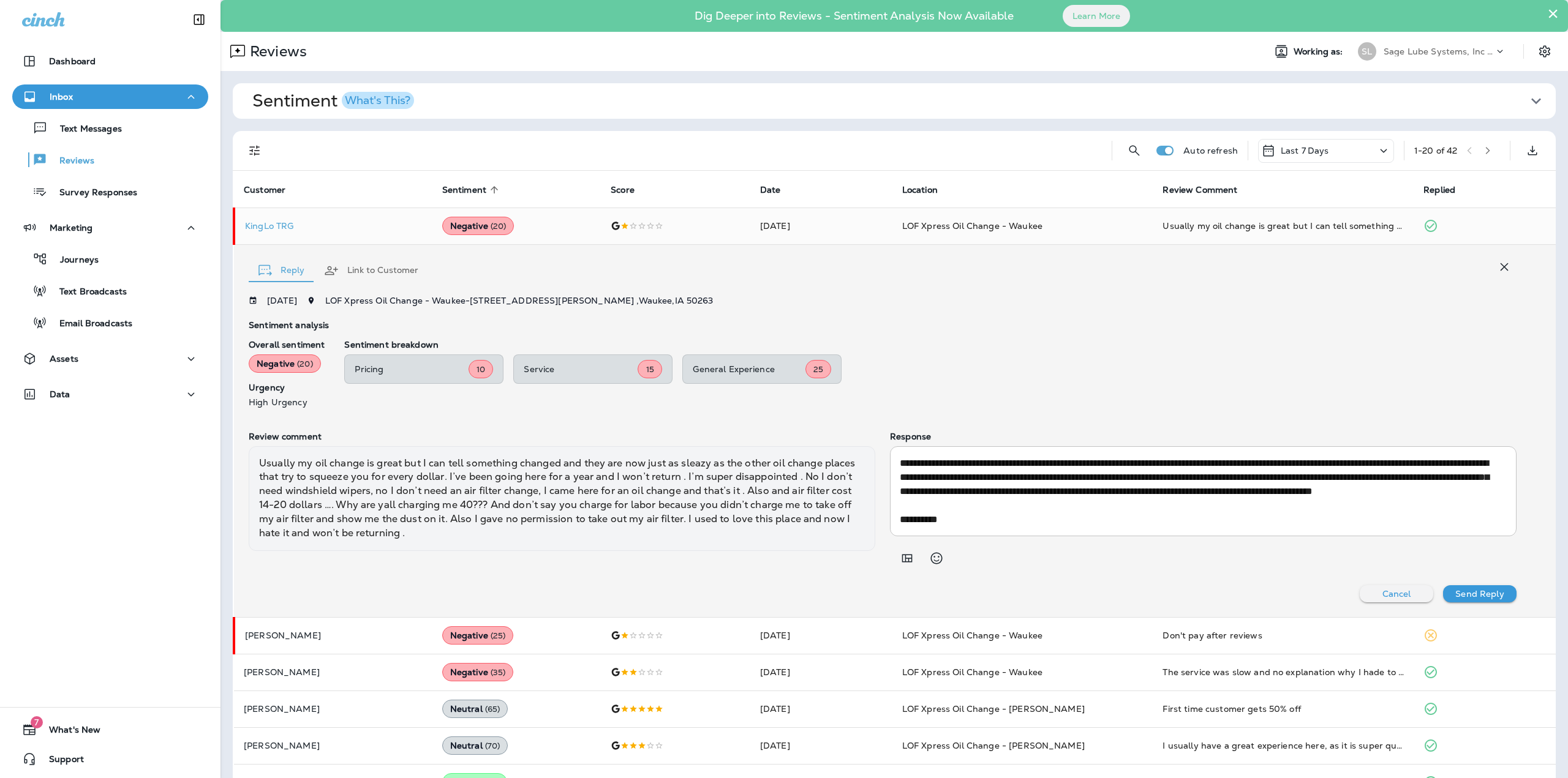
scroll to position [61, 0]
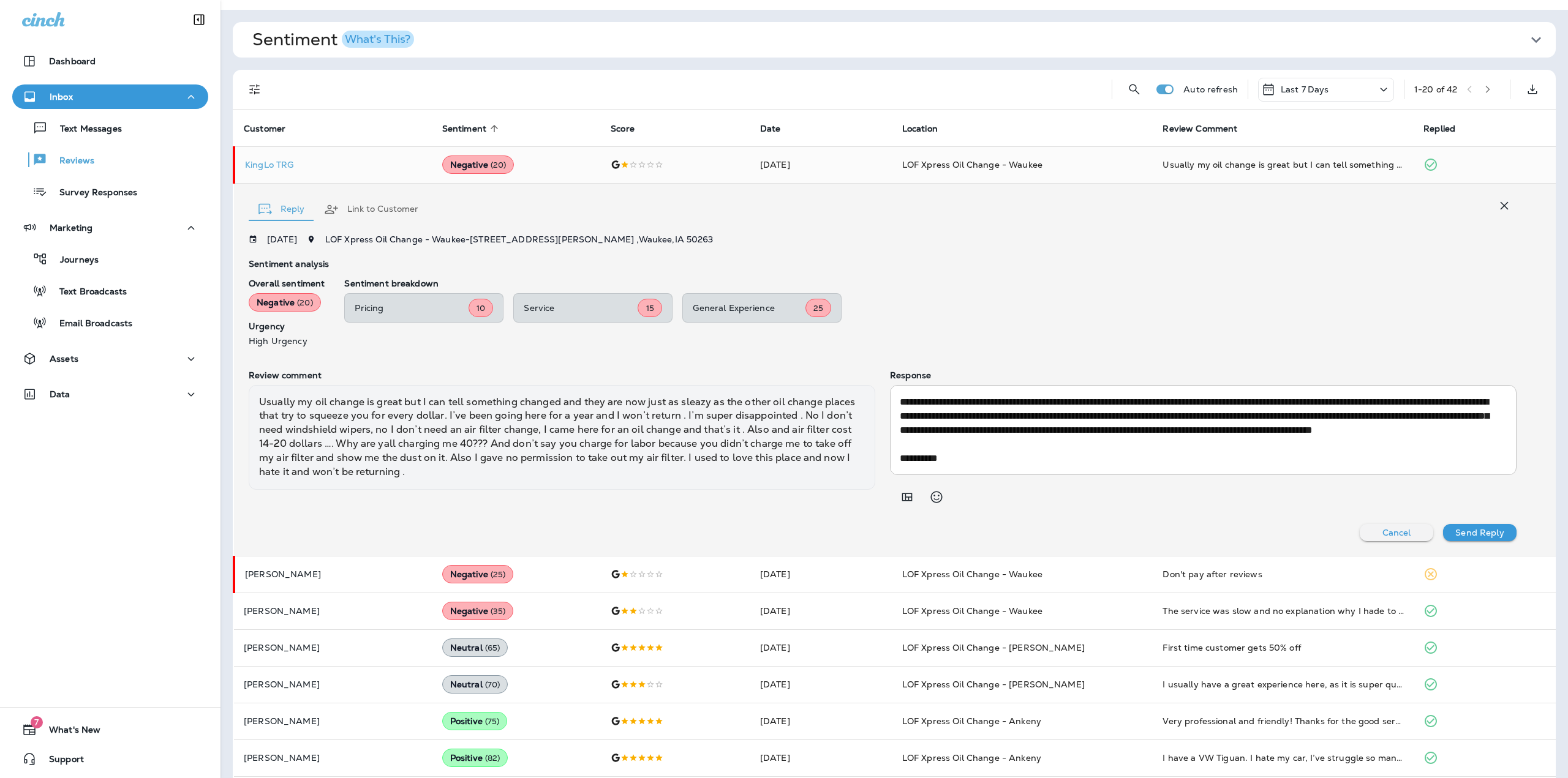
click at [1382, 528] on p "Cancel" at bounding box center [1397, 533] width 29 height 10
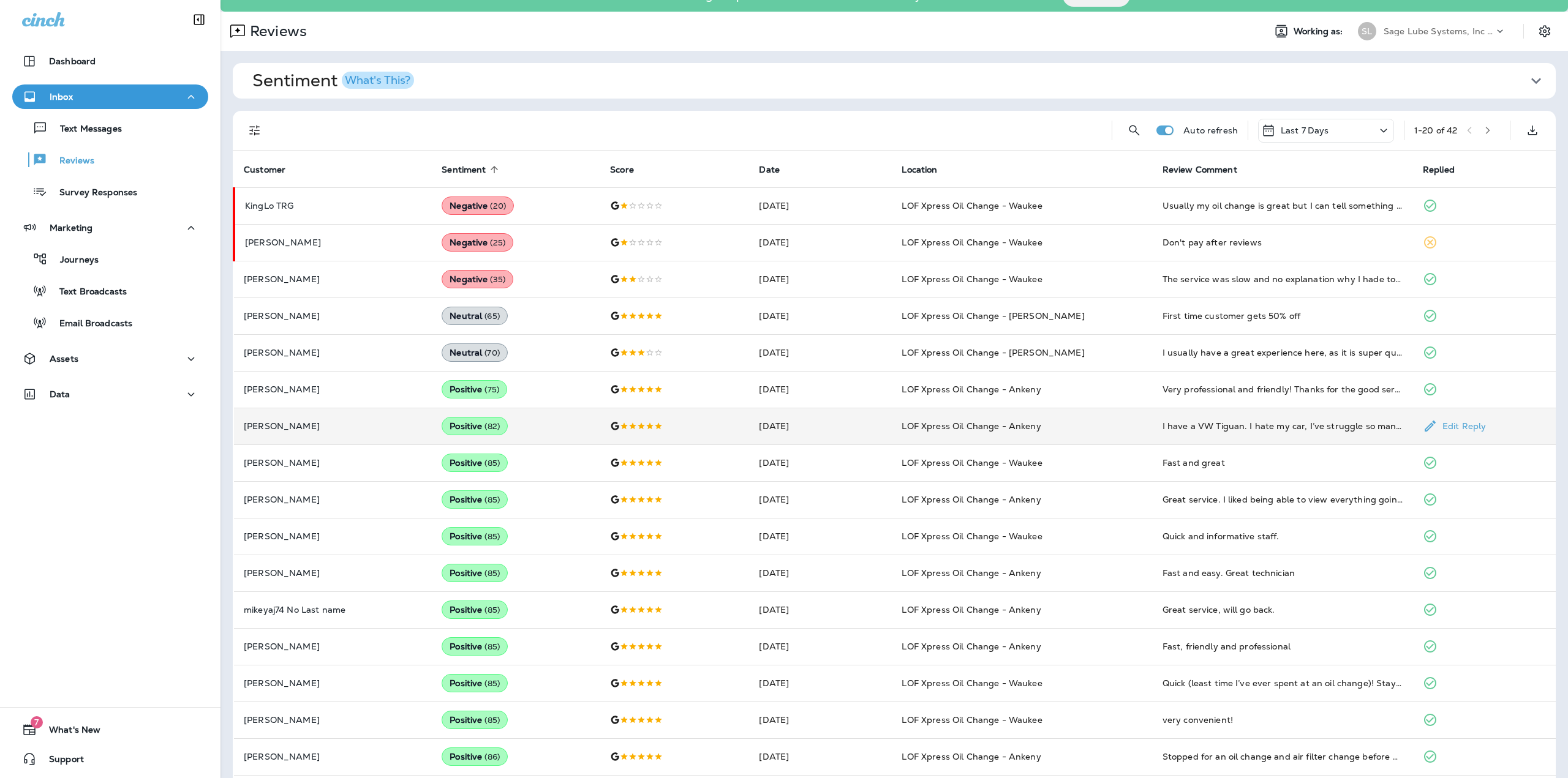
scroll to position [0, 0]
